Goal: Information Seeking & Learning: Learn about a topic

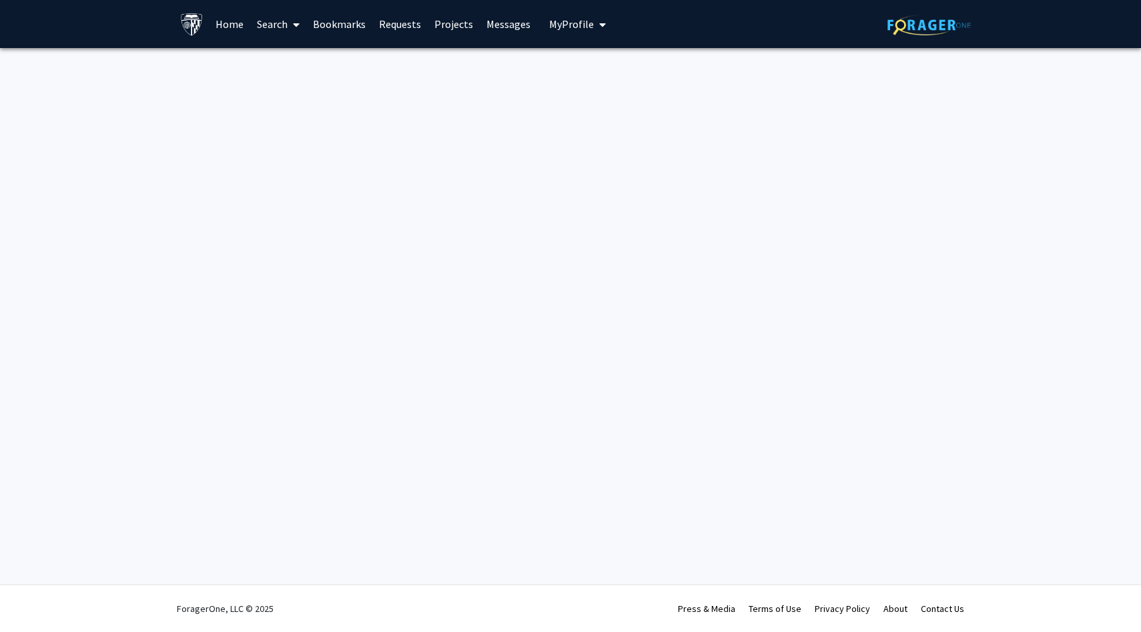
click at [442, 224] on div "Skip navigation Home Search Bookmarks Requests Projects Messages My Profile [PE…" at bounding box center [570, 316] width 1141 height 632
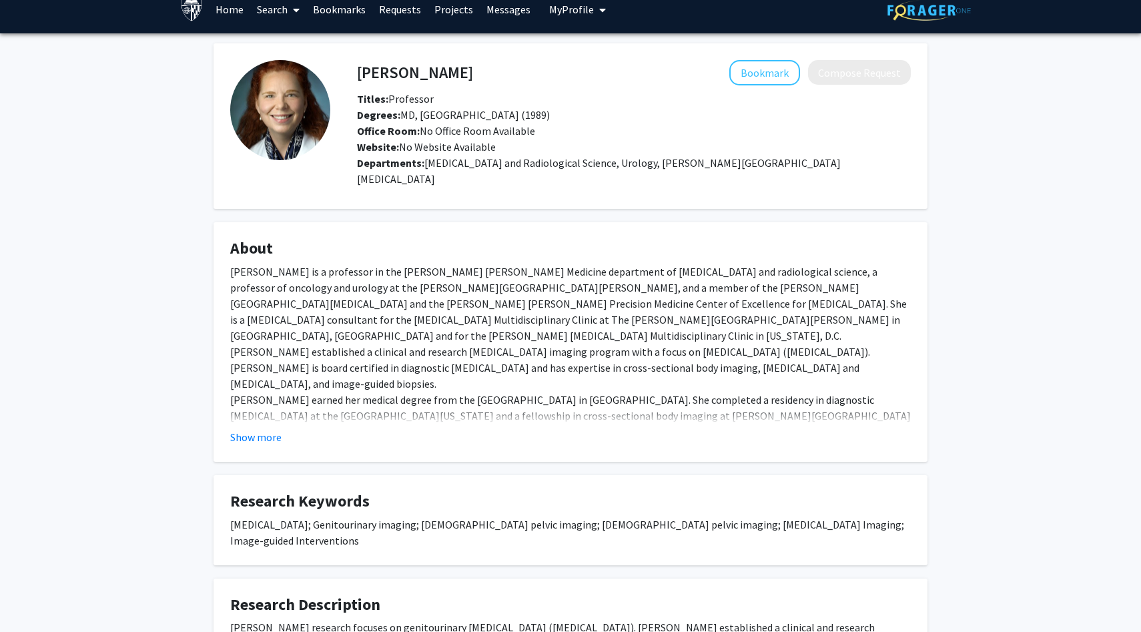
scroll to position [14, 0]
click at [329, 280] on div "[PERSON_NAME] is a professor in the [PERSON_NAME] [PERSON_NAME] Medicine depart…" at bounding box center [570, 456] width 681 height 384
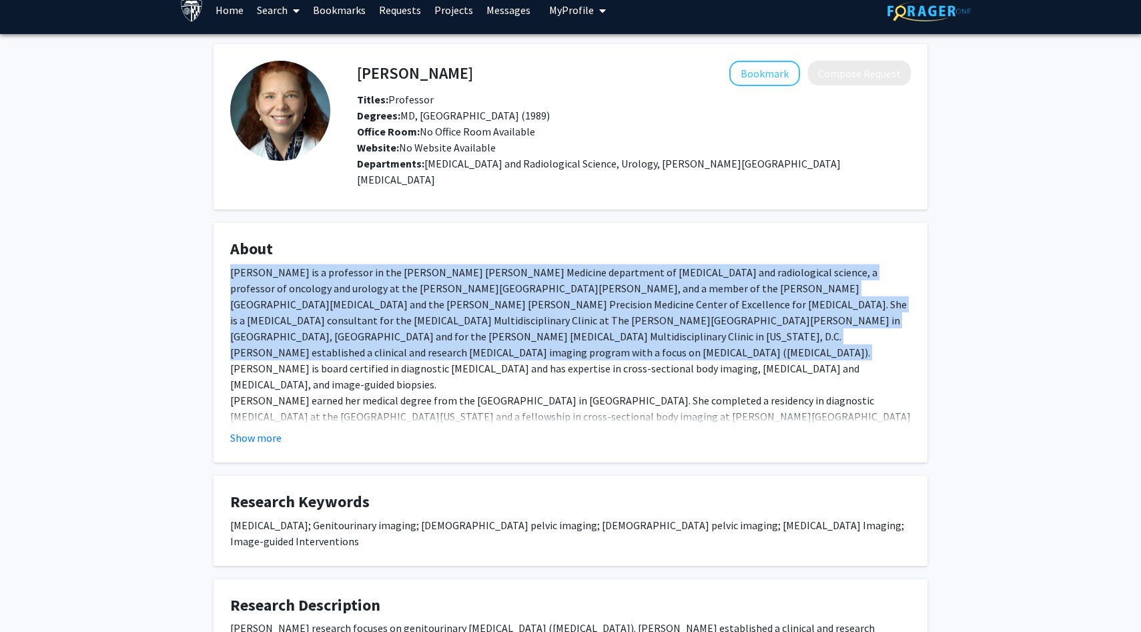
click at [329, 280] on div "[PERSON_NAME] is a professor in the [PERSON_NAME] [PERSON_NAME] Medicine depart…" at bounding box center [570, 456] width 681 height 384
click at [333, 280] on div "[PERSON_NAME] is a professor in the [PERSON_NAME] [PERSON_NAME] Medicine depart…" at bounding box center [570, 456] width 681 height 384
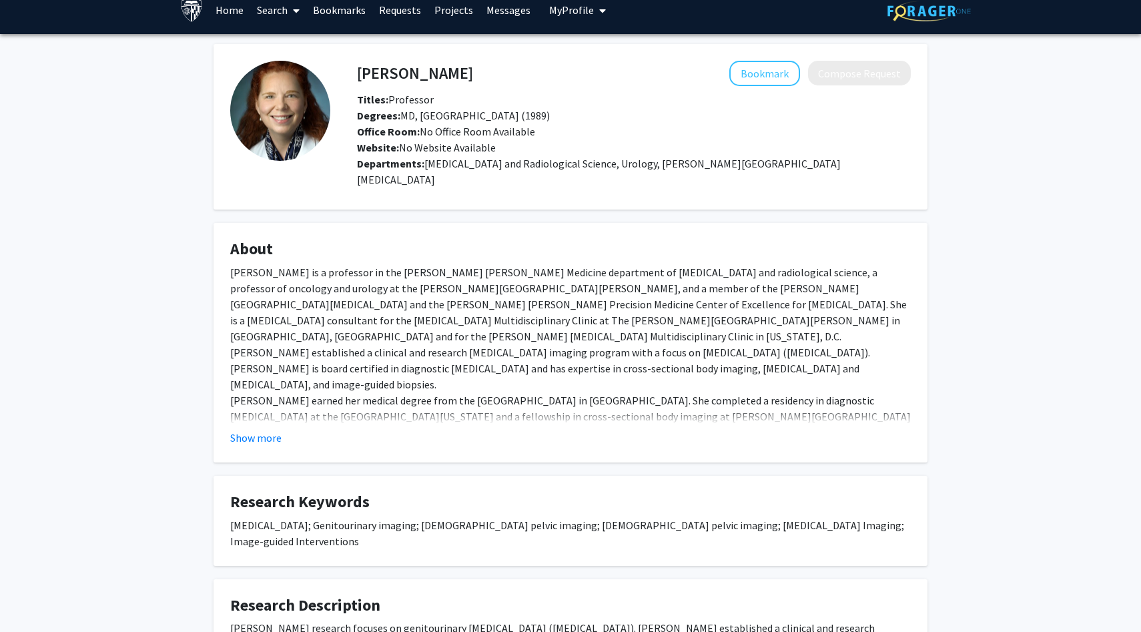
click at [333, 280] on div "[PERSON_NAME] is a professor in the [PERSON_NAME] [PERSON_NAME] Medicine depart…" at bounding box center [570, 456] width 681 height 384
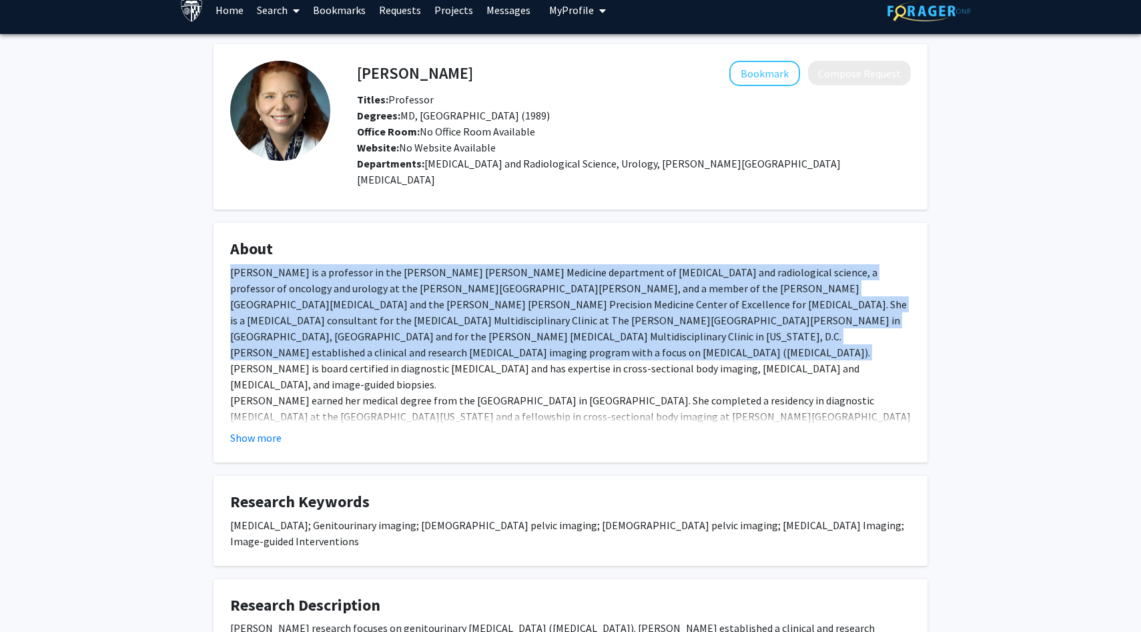
click at [333, 280] on div "[PERSON_NAME] is a professor in the [PERSON_NAME] [PERSON_NAME] Medicine depart…" at bounding box center [570, 456] width 681 height 384
click at [376, 289] on div "[PERSON_NAME] is a professor in the [PERSON_NAME] [PERSON_NAME] Medicine depart…" at bounding box center [570, 456] width 681 height 384
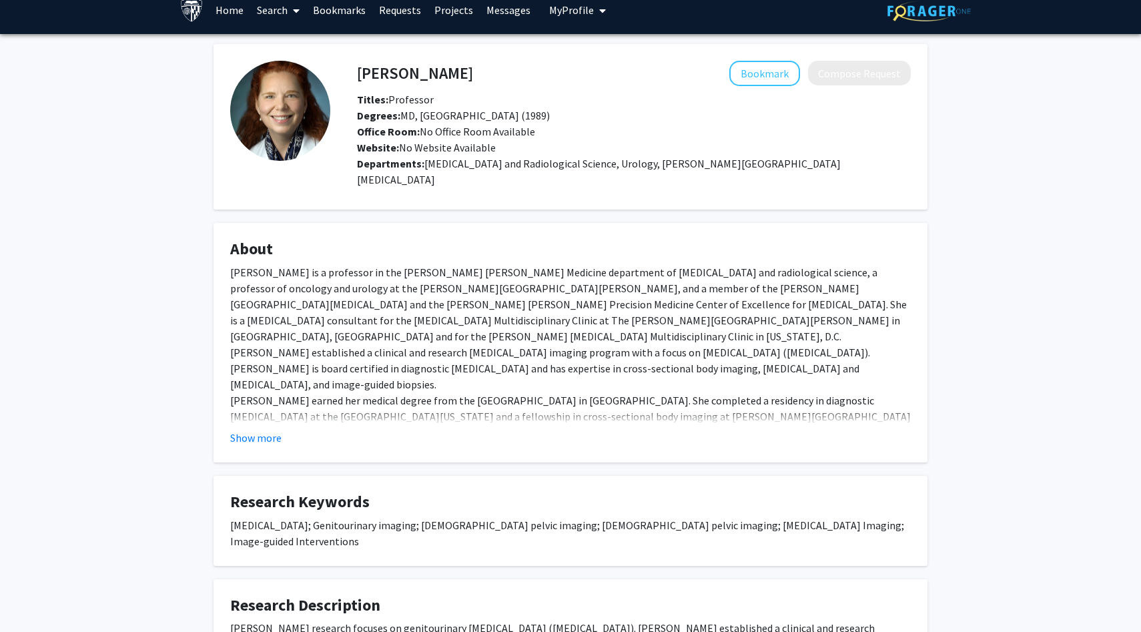
click at [376, 289] on div "[PERSON_NAME] is a professor in the [PERSON_NAME] [PERSON_NAME] Medicine depart…" at bounding box center [570, 456] width 681 height 384
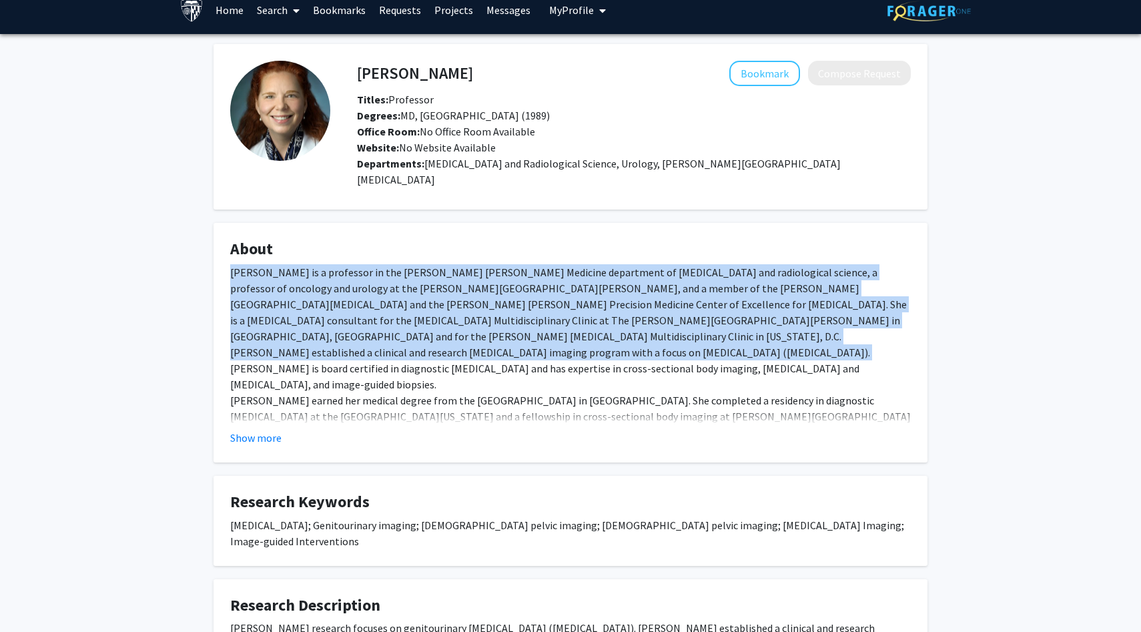
click at [376, 289] on div "Dr. Katarzyna J. Macura is a professor in the Johns Hopkins Medicine department…" at bounding box center [570, 456] width 681 height 384
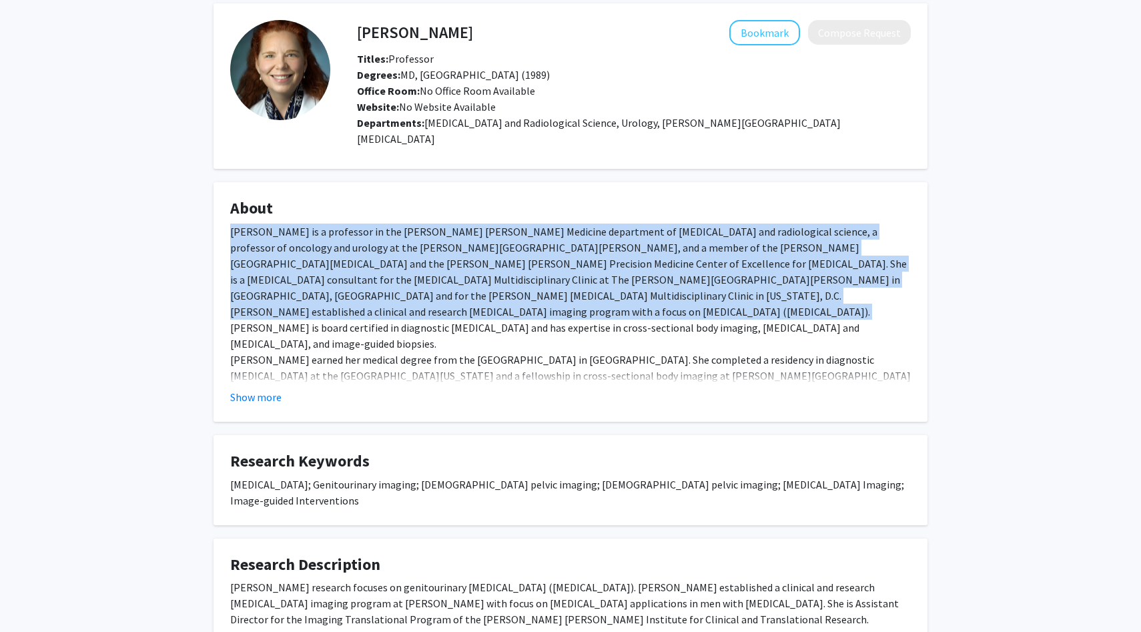
scroll to position [112, 0]
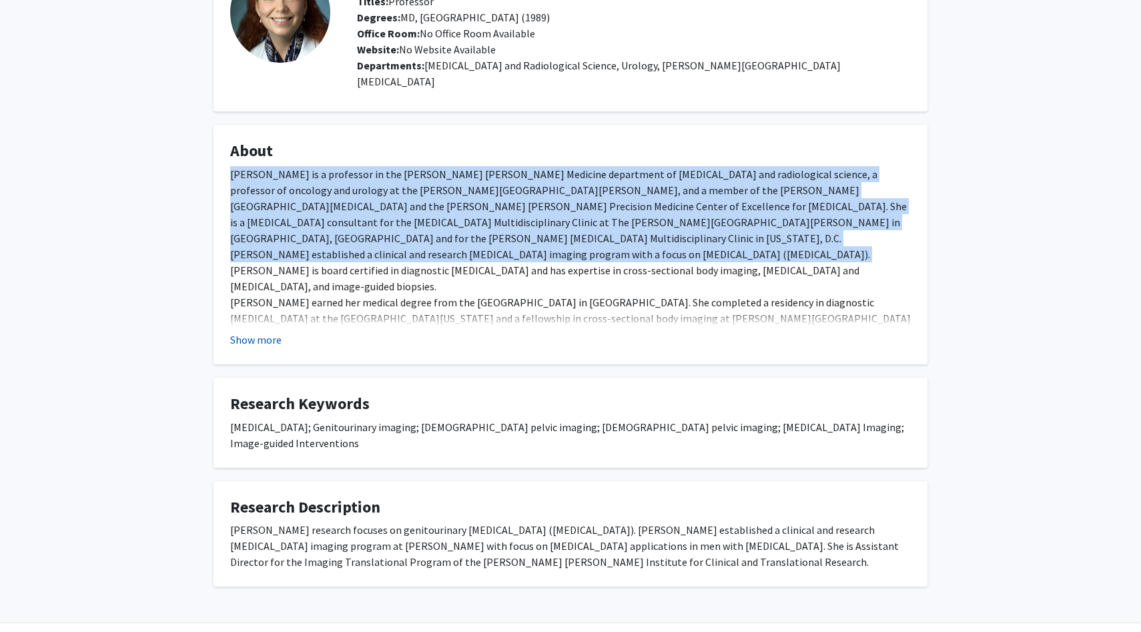
click at [257, 332] on button "Show more" at bounding box center [255, 340] width 51 height 16
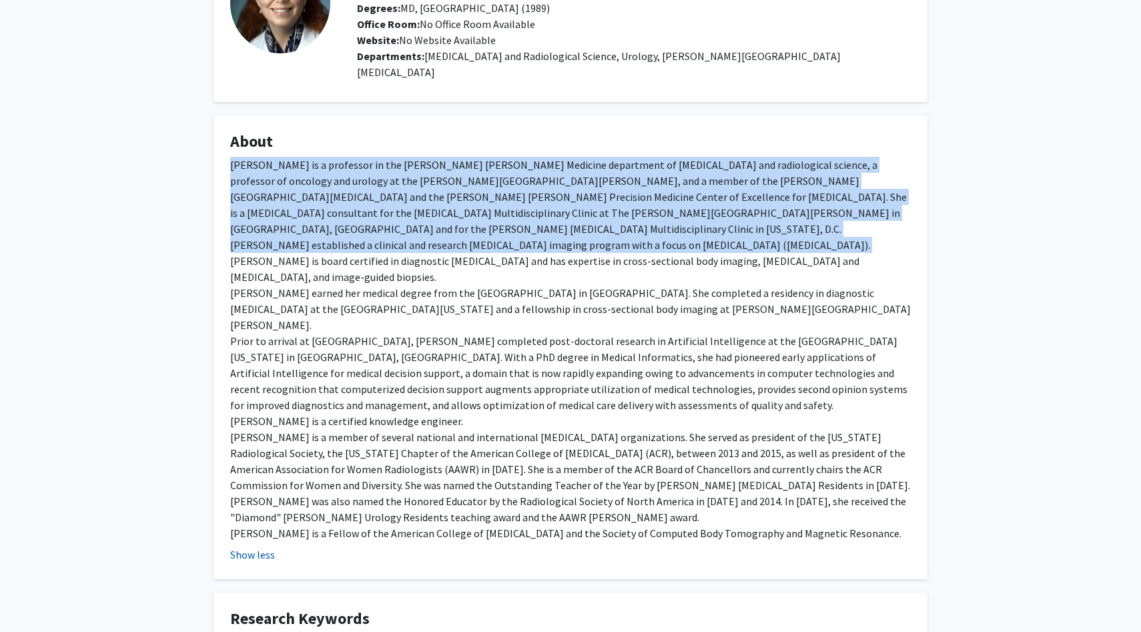
scroll to position [0, 0]
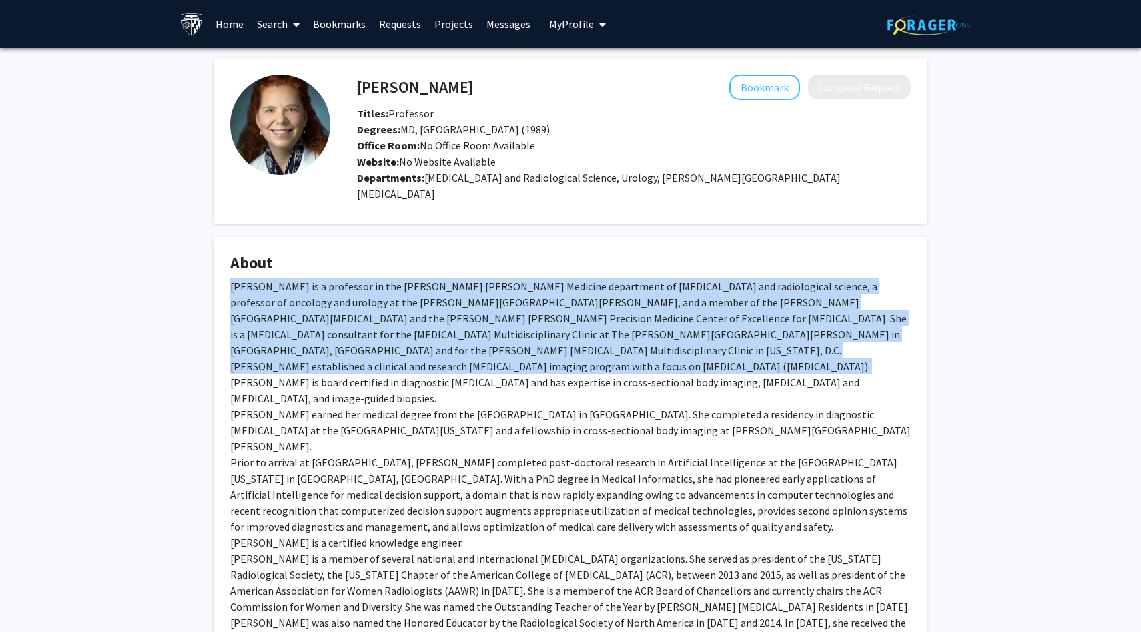
click at [228, 20] on link "Home" at bounding box center [229, 24] width 41 height 47
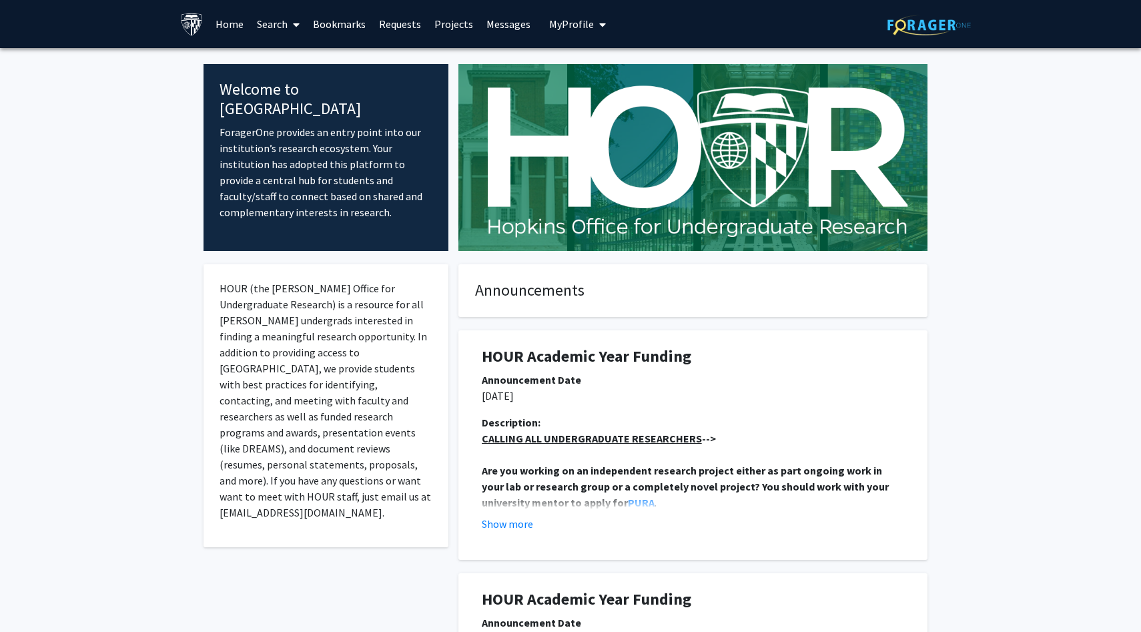
click at [278, 16] on link "Search" at bounding box center [278, 24] width 56 height 47
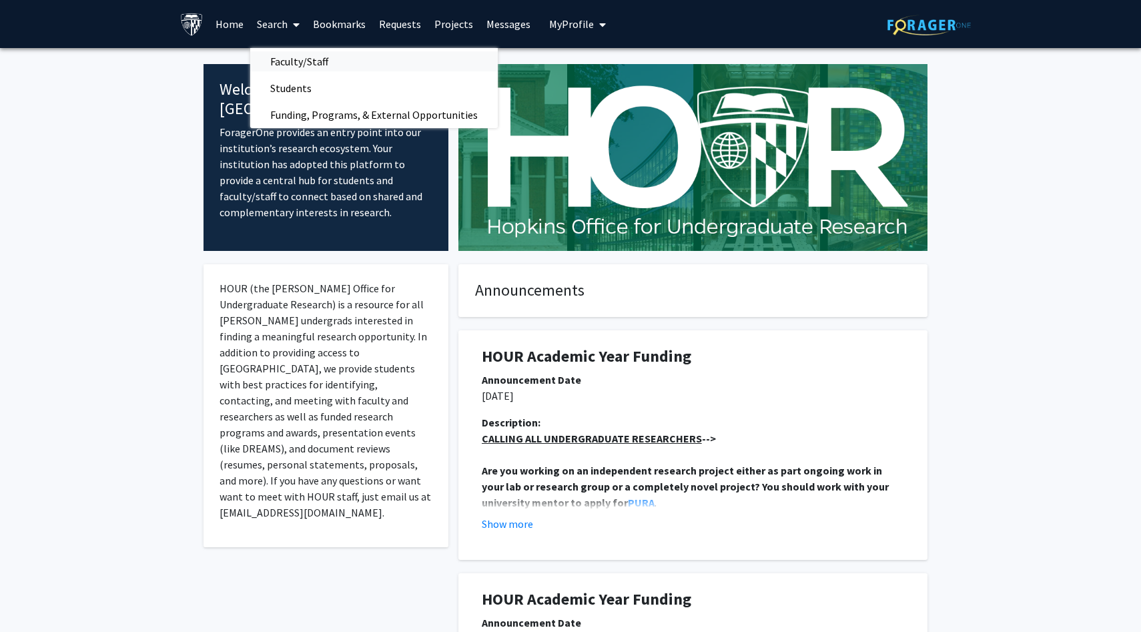
click at [286, 61] on span "Faculty/Staff" at bounding box center [299, 61] width 98 height 27
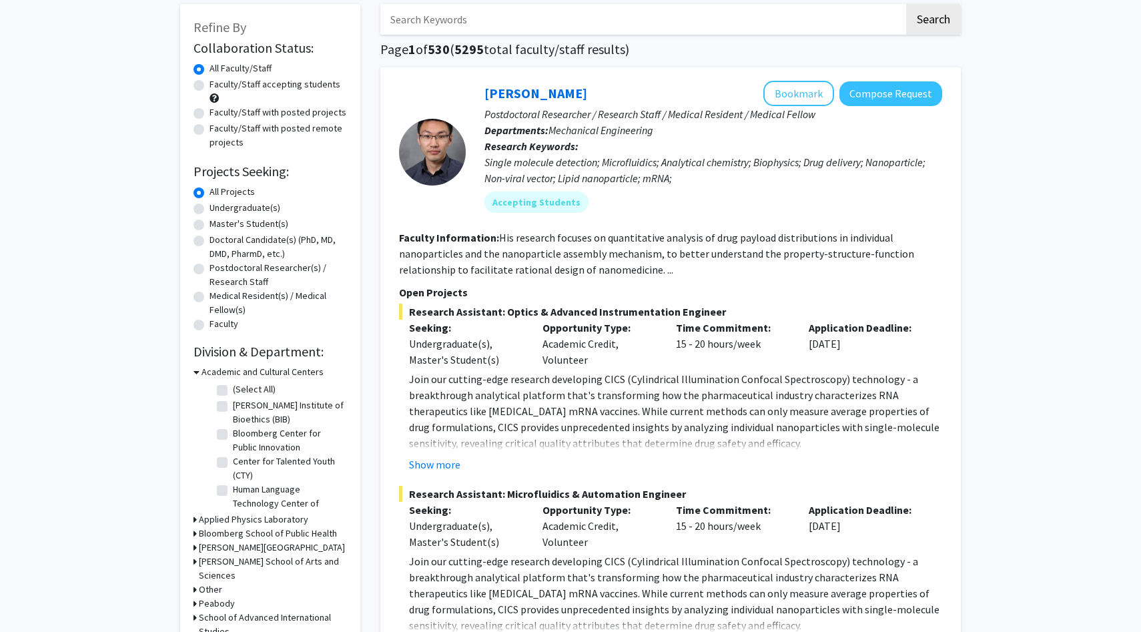
scroll to position [69, 0]
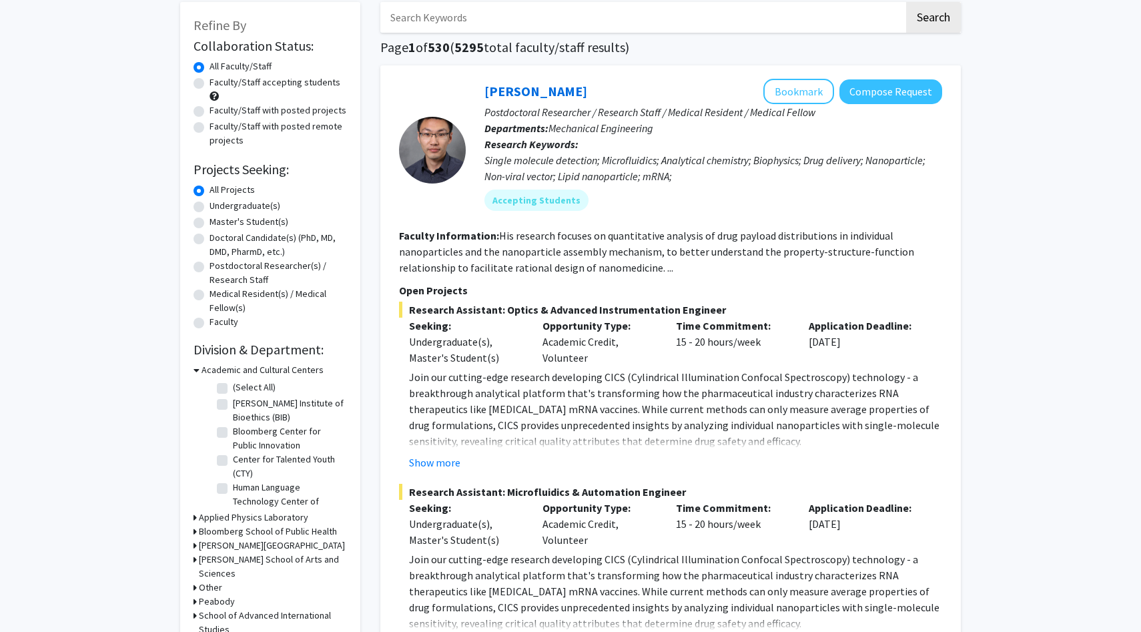
click at [541, 270] on fg-read-more "His research focuses on quantitative analysis of drug payload distributions in …" at bounding box center [656, 251] width 515 height 45
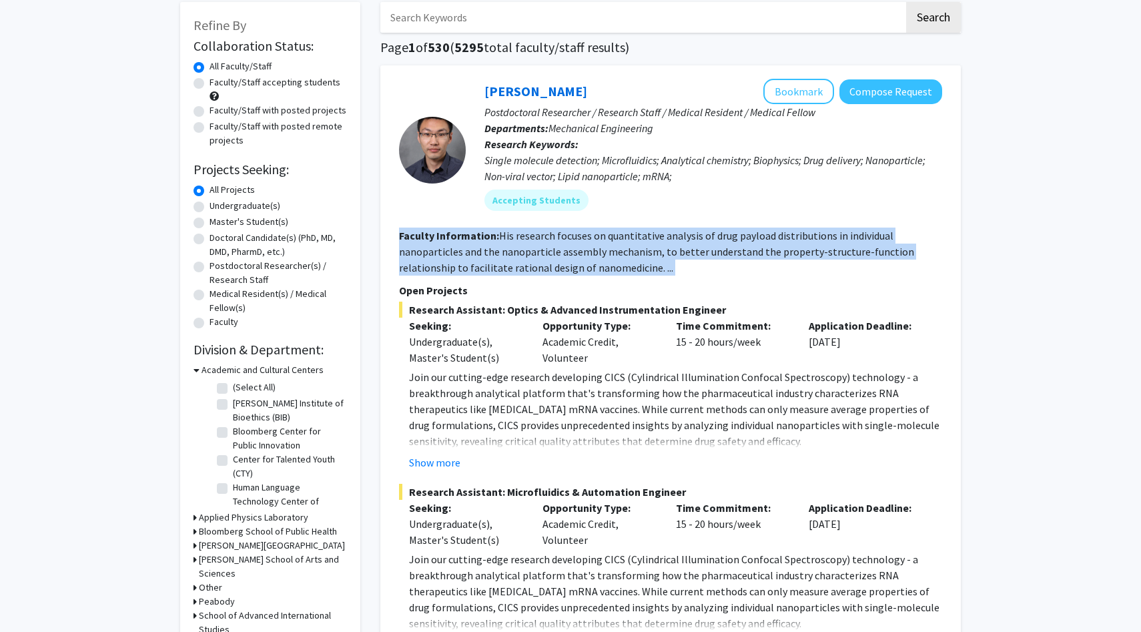
click at [541, 270] on fg-read-more "His research focuses on quantitative analysis of drug payload distributions in …" at bounding box center [656, 251] width 515 height 45
click at [557, 260] on section "Faculty Information: His research focuses on quantitative analysis of drug payl…" at bounding box center [670, 252] width 543 height 48
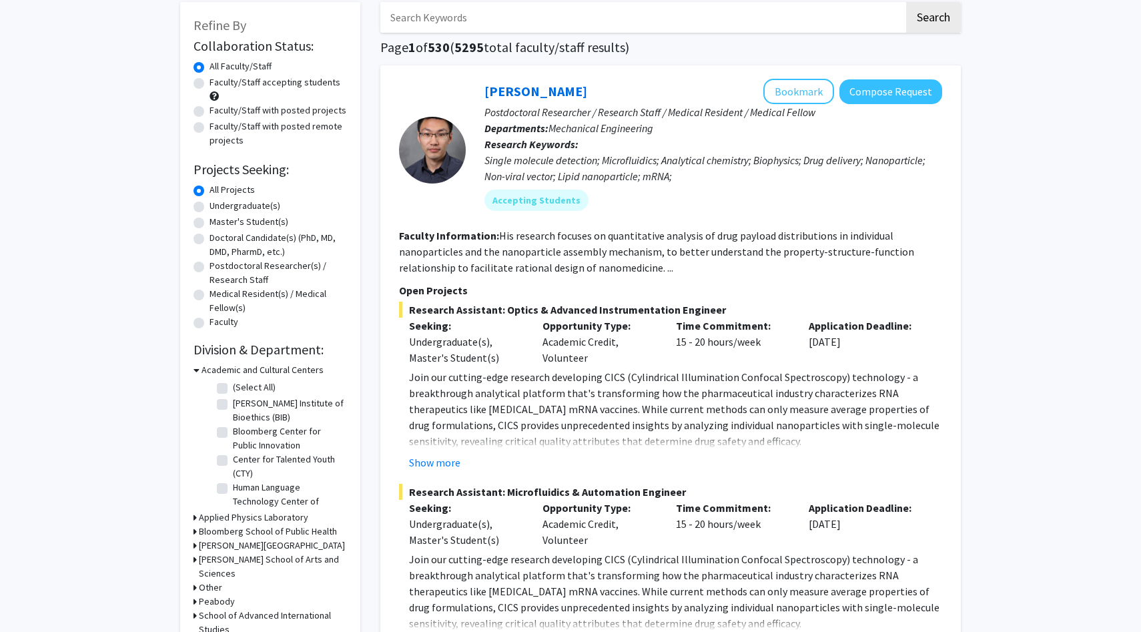
click at [557, 260] on section "Faculty Information: His research focuses on quantitative analysis of drug payl…" at bounding box center [670, 252] width 543 height 48
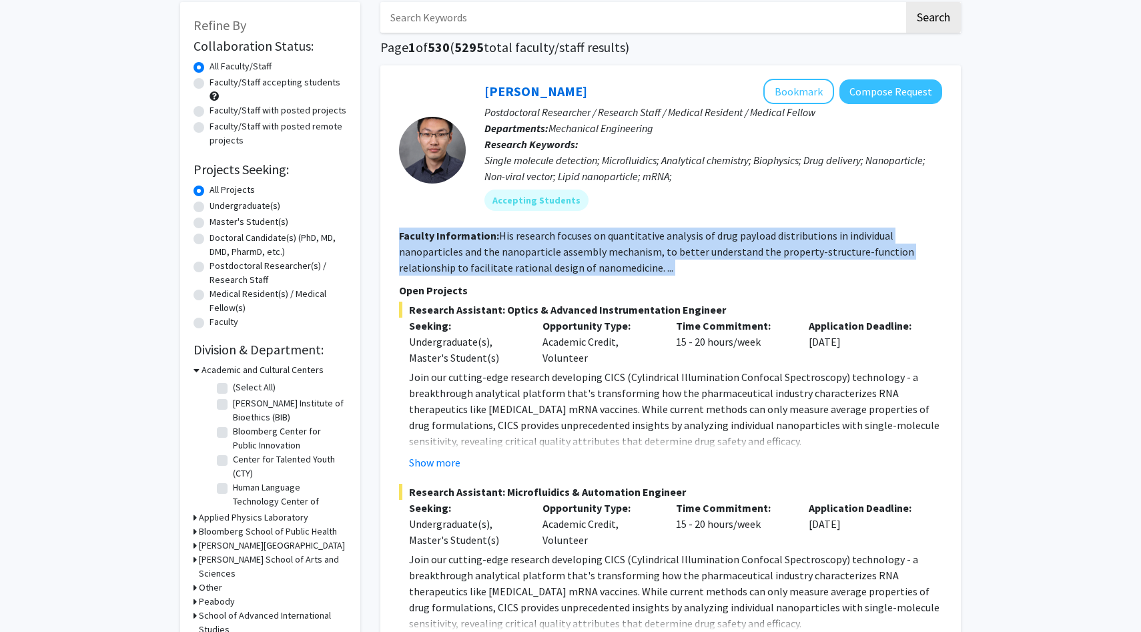
click at [557, 260] on section "Faculty Information: His research focuses on quantitative analysis of drug payl…" at bounding box center [670, 252] width 543 height 48
click at [556, 295] on p "Open Projects" at bounding box center [670, 290] width 543 height 16
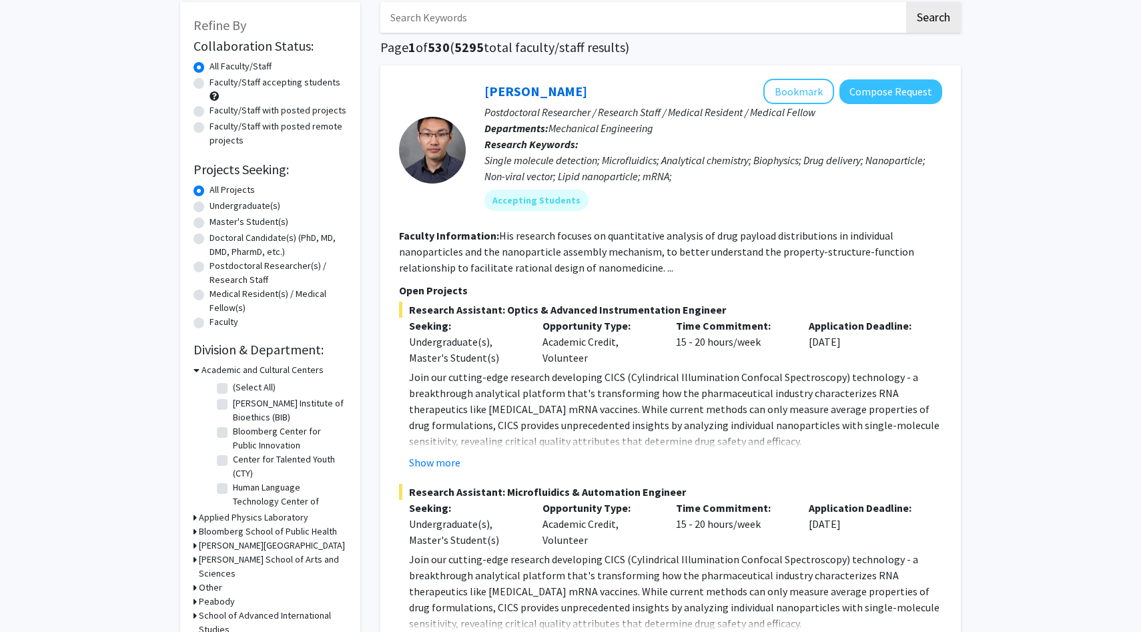
click at [556, 295] on p "Open Projects" at bounding box center [670, 290] width 543 height 16
click at [574, 273] on fg-read-more "His research focuses on quantitative analysis of drug payload distributions in …" at bounding box center [656, 251] width 515 height 45
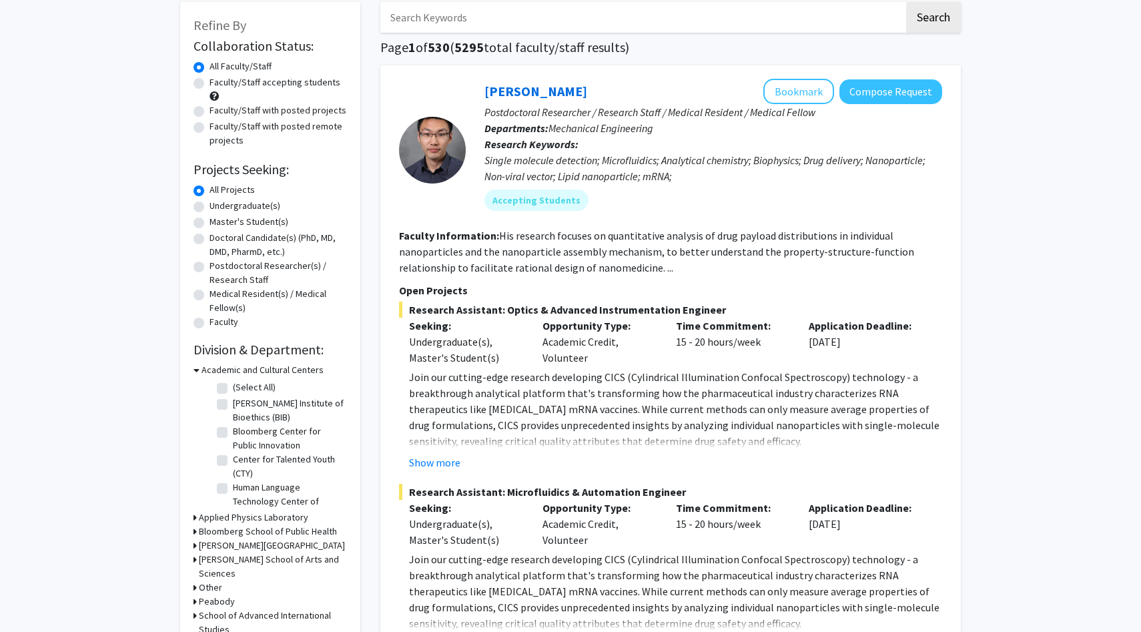
click at [577, 308] on span "Research Assistant: Optics & Advanced Instrumentation Engineer" at bounding box center [670, 310] width 543 height 16
click at [639, 368] on div "Research Assistant: Optics & Advanced Instrumentation Engineer Seeking: Undergr…" at bounding box center [670, 386] width 543 height 169
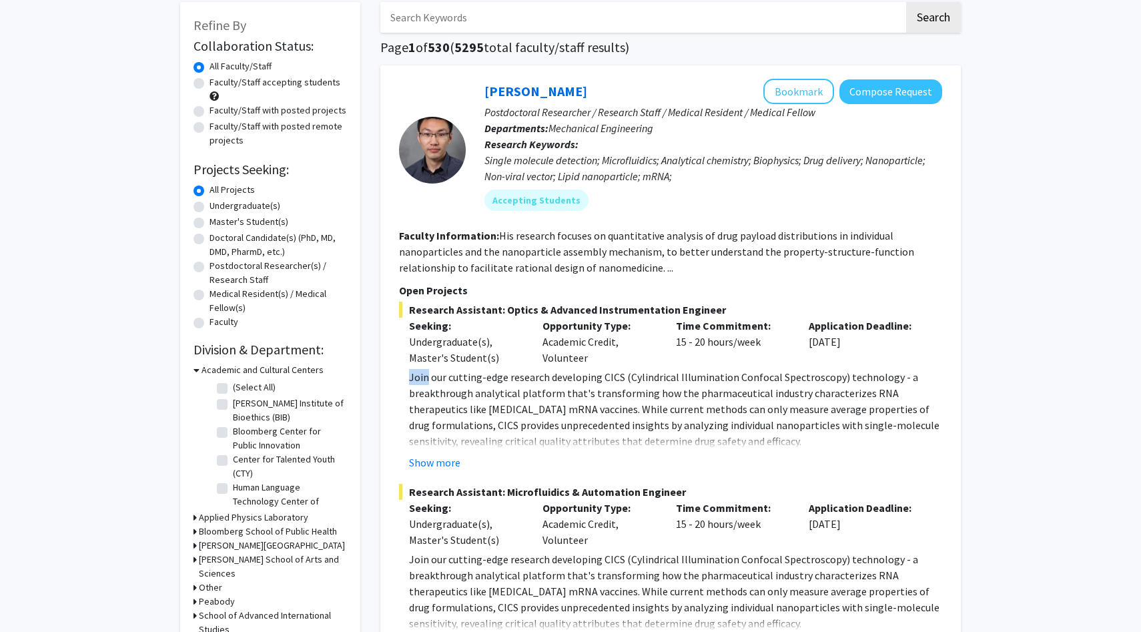
click at [639, 368] on div "Research Assistant: Optics & Advanced Instrumentation Engineer Seeking: Undergr…" at bounding box center [670, 386] width 543 height 169
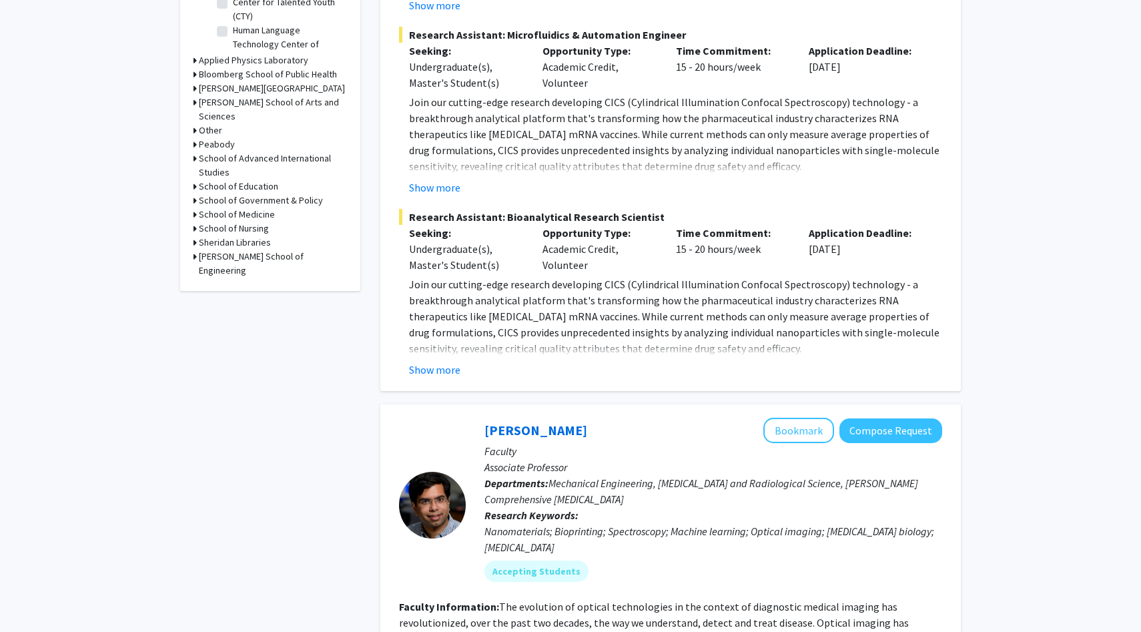
scroll to position [528, 0]
click at [639, 368] on div "Show more" at bounding box center [675, 368] width 533 height 16
click at [657, 330] on p "Join our cutting-edge research developing CICS (Cylindrical Illumination Confoc…" at bounding box center [675, 315] width 533 height 80
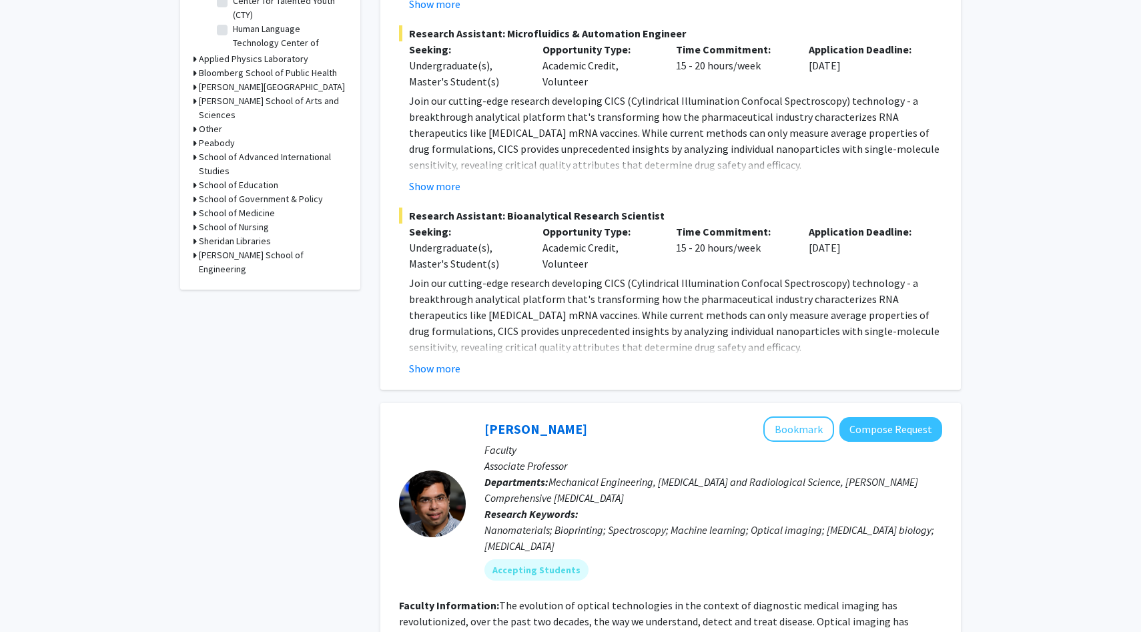
click at [657, 330] on p "Join our cutting-edge research developing CICS (Cylindrical Illumination Confoc…" at bounding box center [675, 315] width 533 height 80
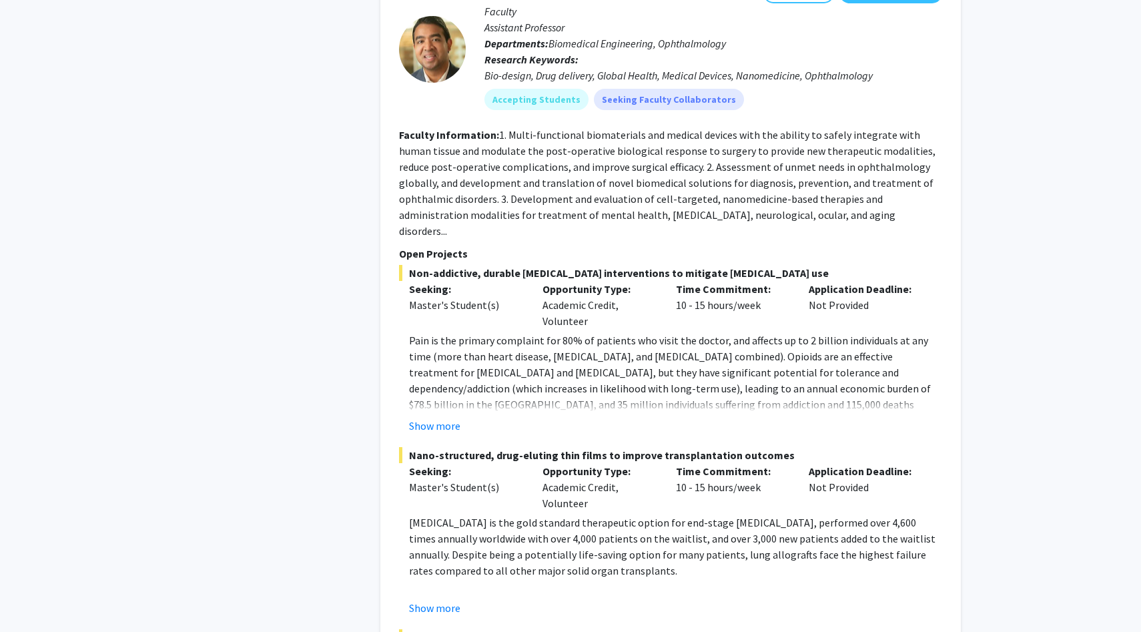
scroll to position [2731, 0]
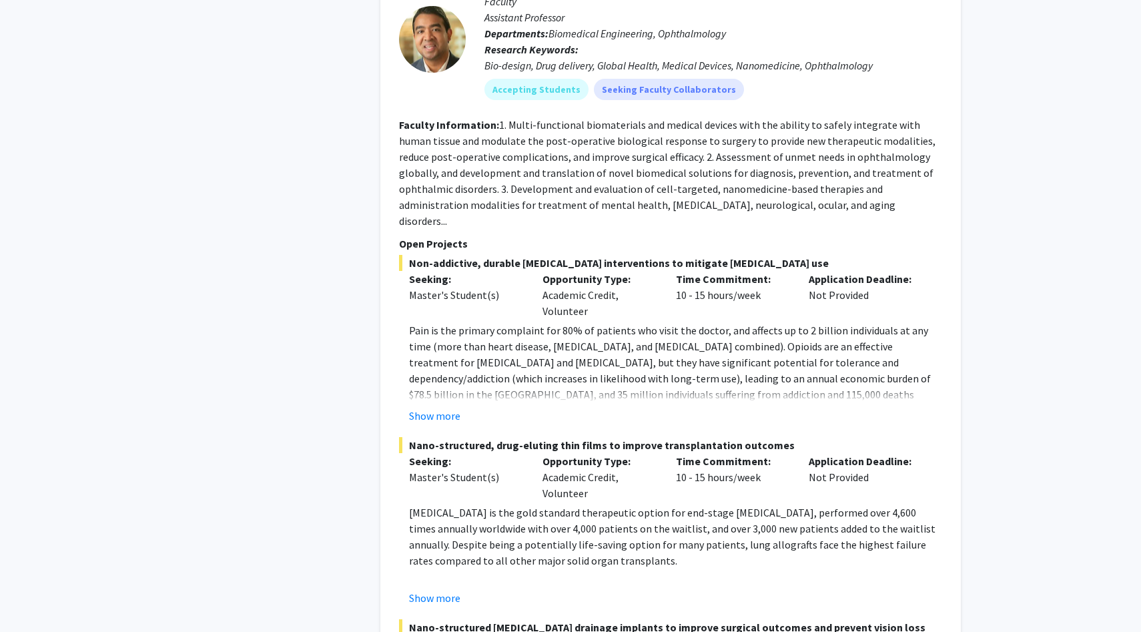
click at [714, 504] on p "Lung transplantation is the gold standard therapeutic option for end-stage resp…" at bounding box center [675, 536] width 533 height 64
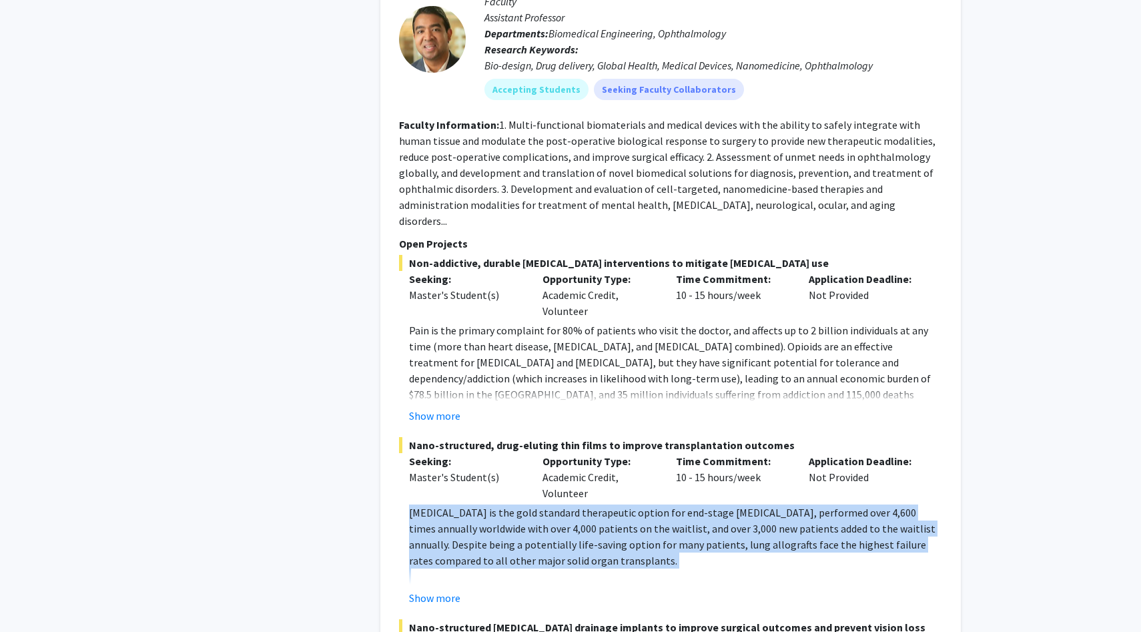
click at [714, 504] on p "Lung transplantation is the gold standard therapeutic option for end-stage resp…" at bounding box center [675, 536] width 533 height 64
click at [781, 322] on p "Pain is the primary complaint for 80% of patients who visit the doctor, and aff…" at bounding box center [675, 378] width 533 height 112
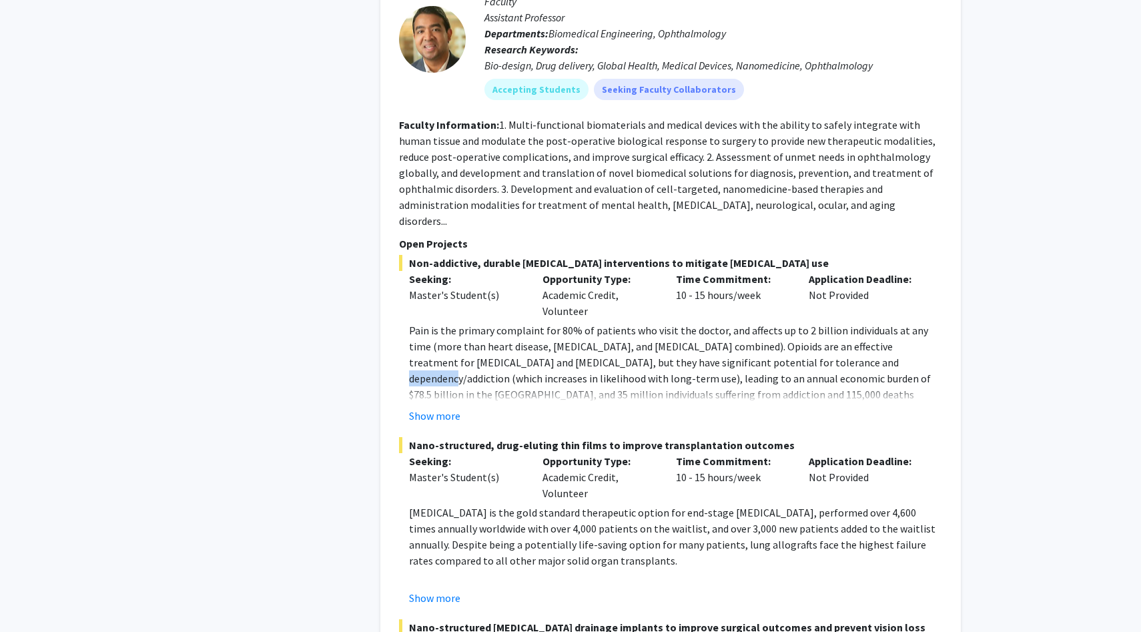
click at [781, 322] on p "Pain is the primary complaint for 80% of patients who visit the doctor, and aff…" at bounding box center [675, 378] width 533 height 112
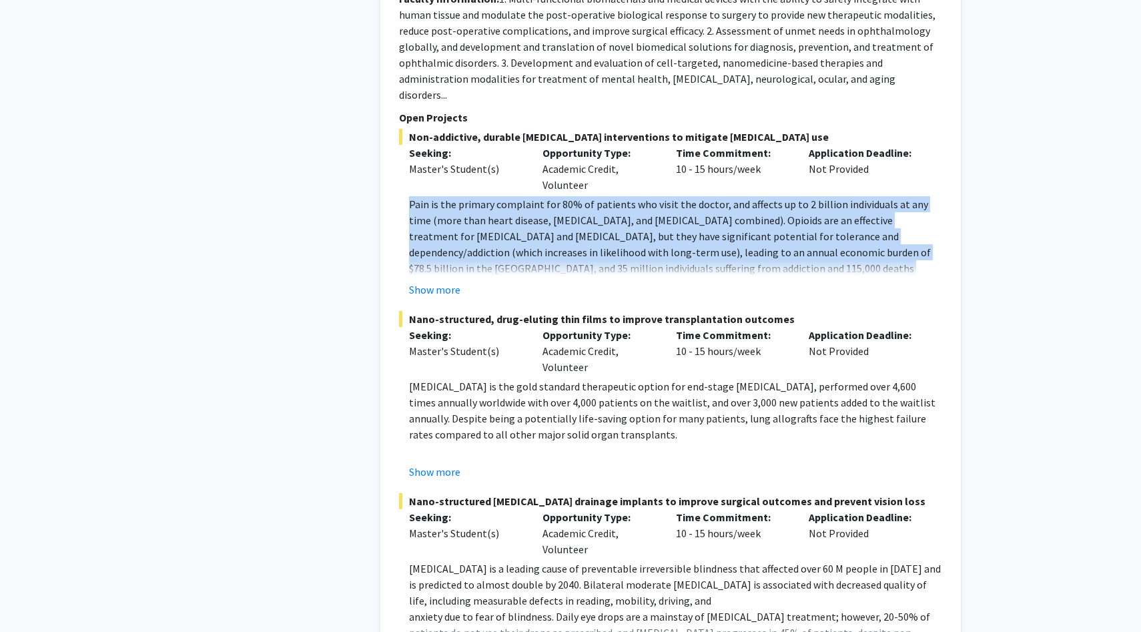
scroll to position [2836, 0]
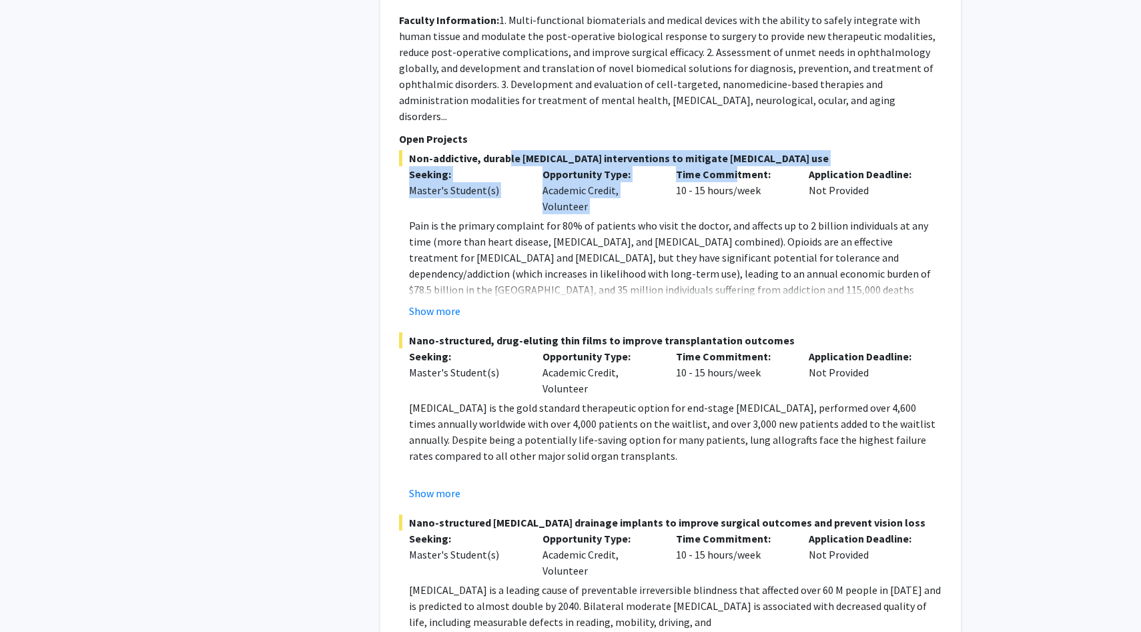
drag, startPoint x: 502, startPoint y: 104, endPoint x: 735, endPoint y: 131, distance: 234.4
click at [735, 150] on div "Non-addictive, durable post-operative pain interventions to mitigate opioid use…" at bounding box center [670, 234] width 543 height 169
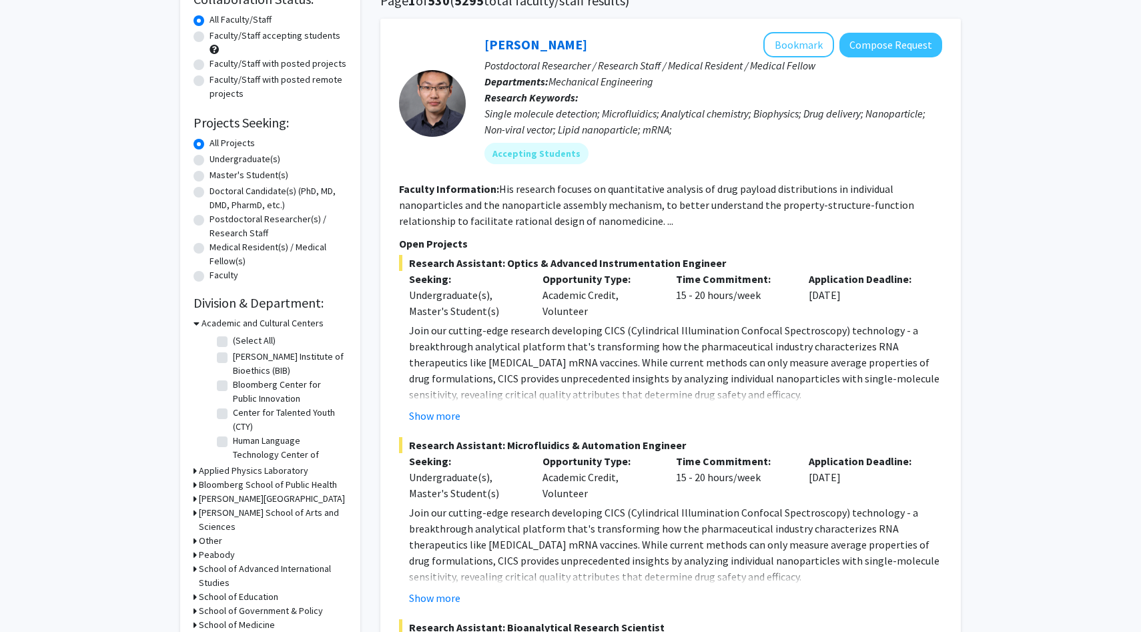
scroll to position [128, 0]
